Goal: Book appointment/travel/reservation

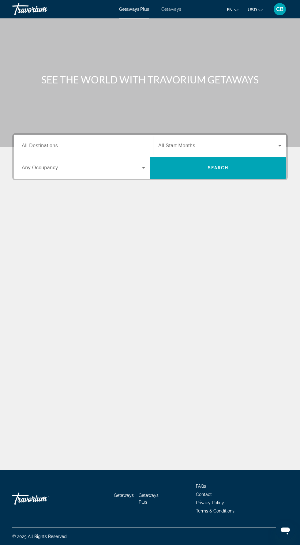
click at [63, 148] on input "Destination All Destinations" at bounding box center [84, 145] width 124 height 7
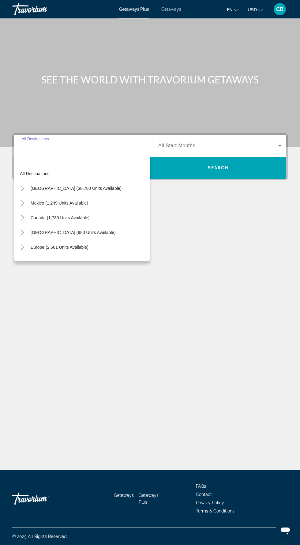
scroll to position [41, 0]
click at [23, 185] on icon "Toggle United States (30,780 units available)" at bounding box center [22, 188] width 6 height 6
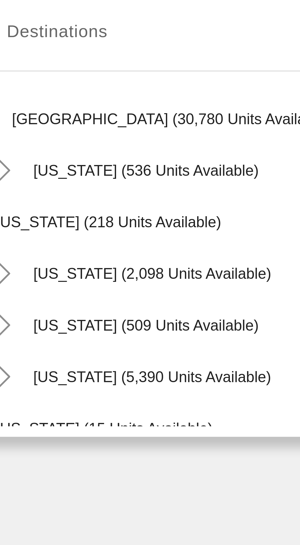
scroll to position [39, 0]
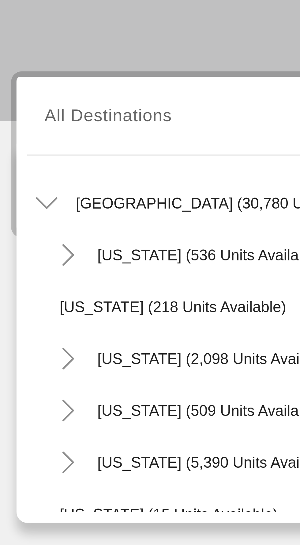
click at [29, 241] on icon "Toggle Florida (5,390 units available)" at bounding box center [28, 244] width 6 height 6
click at [30, 241] on icon "Toggle Florida (5,390 units available)" at bounding box center [28, 244] width 6 height 6
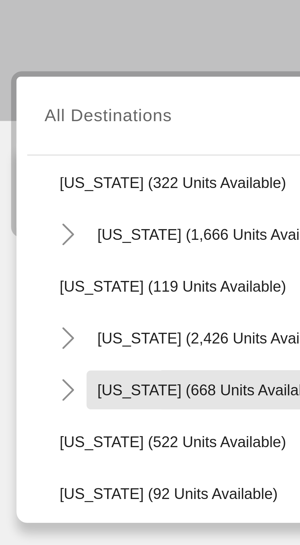
scroll to position [285, 0]
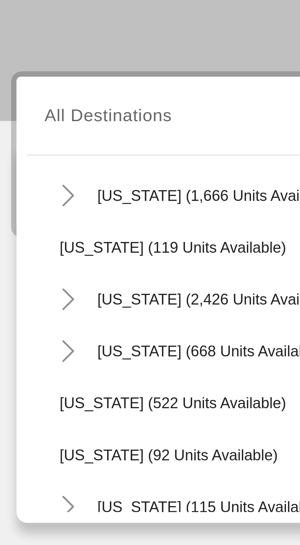
click at [28, 195] on icon "Toggle Nevada (2,426 units available)" at bounding box center [28, 198] width 6 height 6
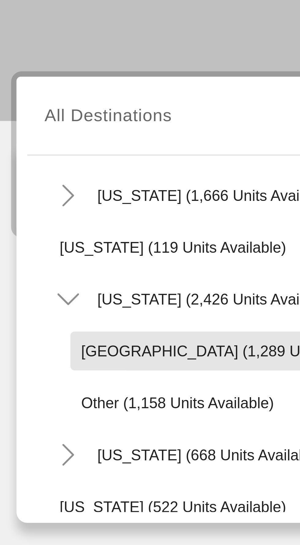
click at [64, 210] on span "[GEOGRAPHIC_DATA] (1,289 units available)" at bounding box center [76, 212] width 89 height 5
type input "**********"
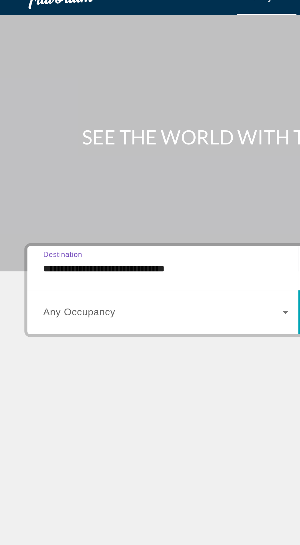
scroll to position [38, 0]
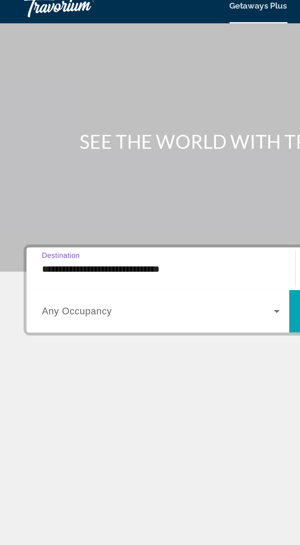
click at [120, 205] on div "**********" at bounding box center [150, 243] width 300 height 451
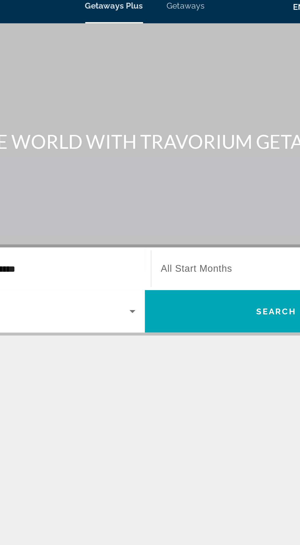
click at [194, 143] on span "All Start Months" at bounding box center [176, 145] width 37 height 5
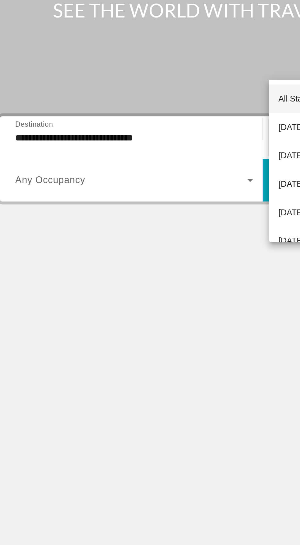
scroll to position [39, 0]
click at [111, 249] on div at bounding box center [150, 272] width 300 height 545
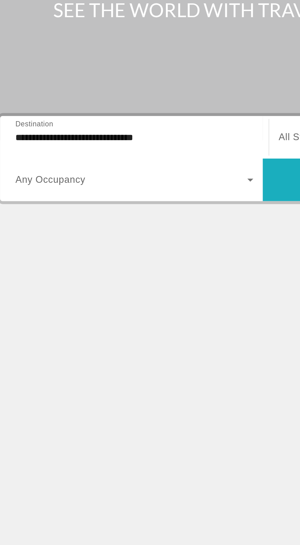
click at [164, 160] on span "Search widget" at bounding box center [218, 167] width 136 height 15
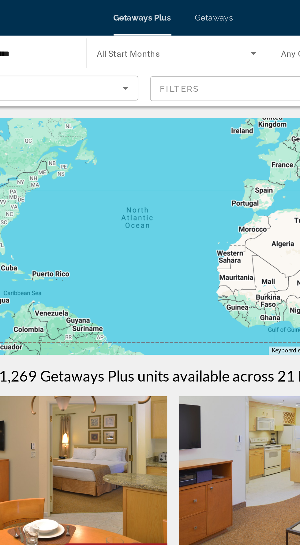
click at [173, 9] on span "Getaways" at bounding box center [172, 9] width 20 height 5
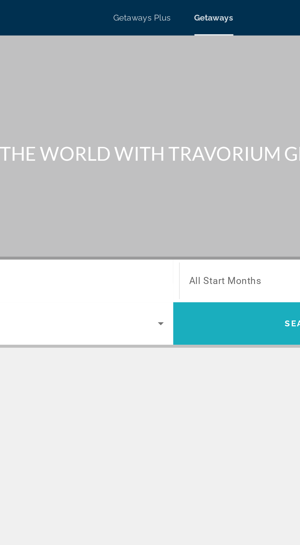
click at [187, 165] on span "Search widget" at bounding box center [218, 167] width 136 height 15
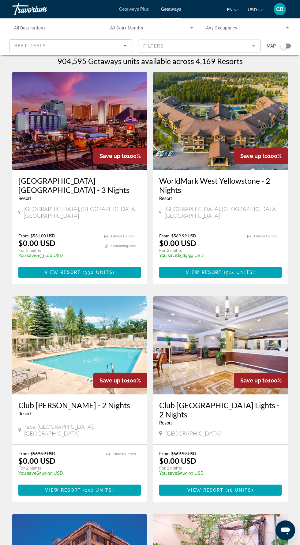
scroll to position [5, 0]
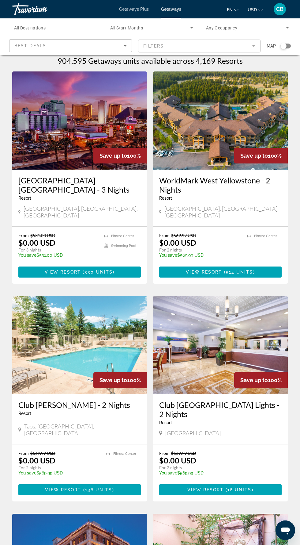
click at [249, 42] on mat-form-field "Filters" at bounding box center [199, 46] width 123 height 13
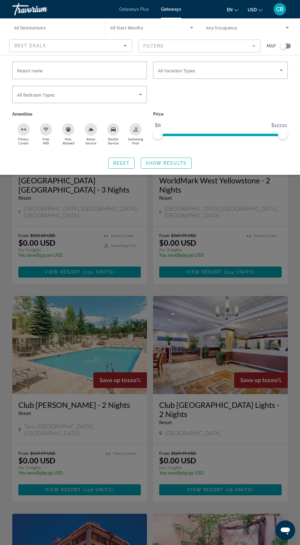
click at [257, 71] on span "Search widget" at bounding box center [219, 70] width 122 height 7
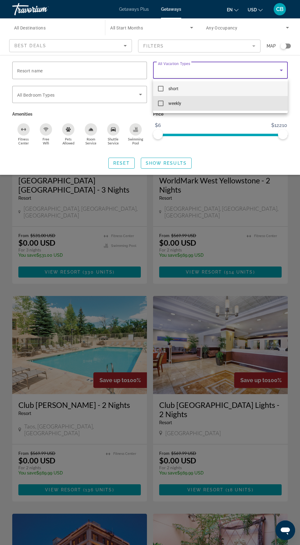
click at [164, 101] on mat-option "weekly" at bounding box center [220, 103] width 135 height 15
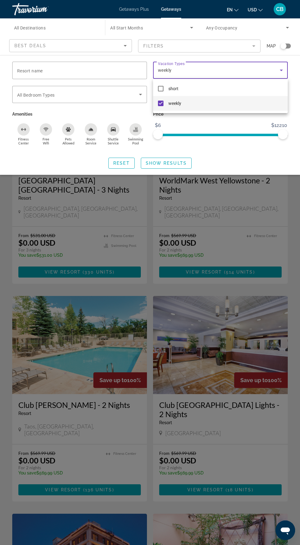
click at [254, 160] on div at bounding box center [150, 272] width 300 height 545
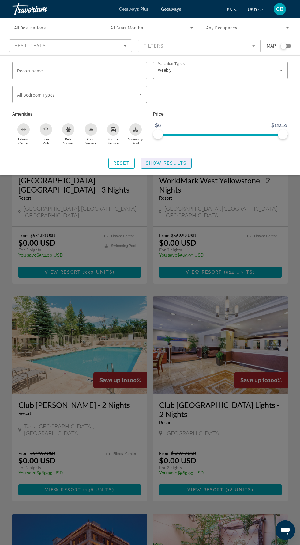
click at [175, 163] on span "Show Results" at bounding box center [166, 163] width 41 height 5
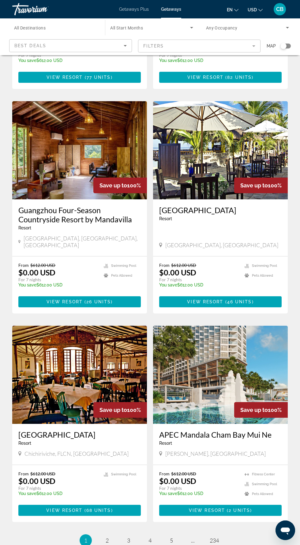
scroll to position [850, 0]
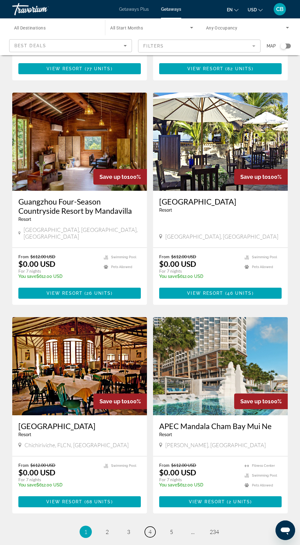
click at [150, 528] on span "4" at bounding box center [150, 531] width 3 height 7
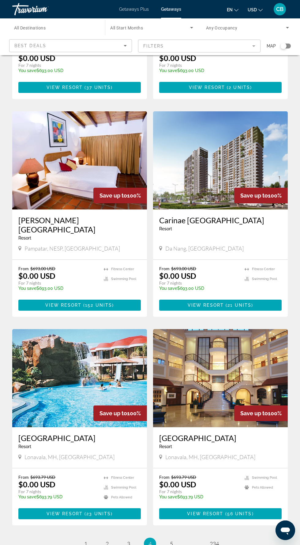
scroll to position [859, 0]
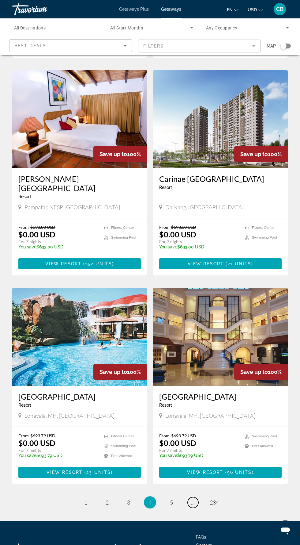
click at [196, 497] on link "page ..." at bounding box center [193, 502] width 11 height 11
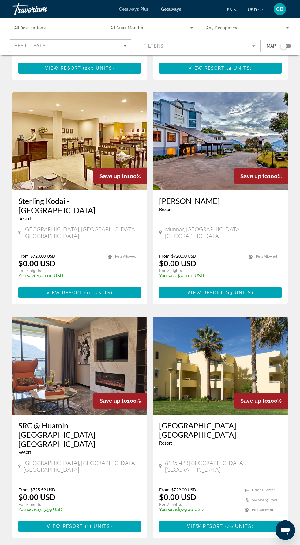
scroll to position [850, 0]
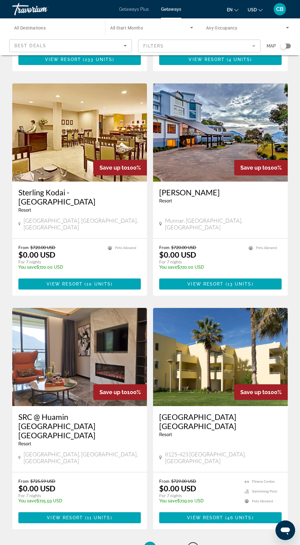
click at [193, 544] on span "..." at bounding box center [193, 547] width 4 height 7
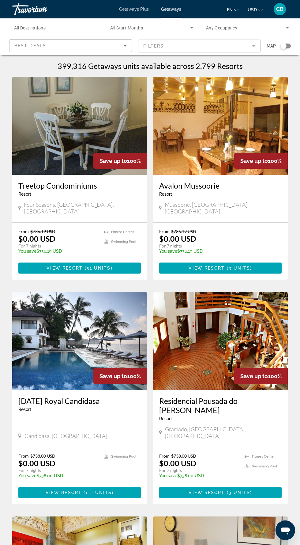
click at [71, 26] on input "Destination All Destinations" at bounding box center [55, 27] width 83 height 7
